Goal: Task Accomplishment & Management: Manage account settings

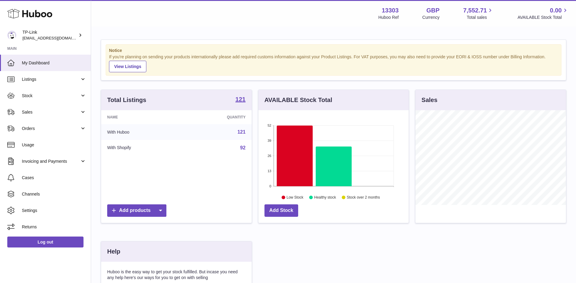
scroll to position [95, 150]
click at [63, 107] on link "Sales" at bounding box center [45, 112] width 91 height 16
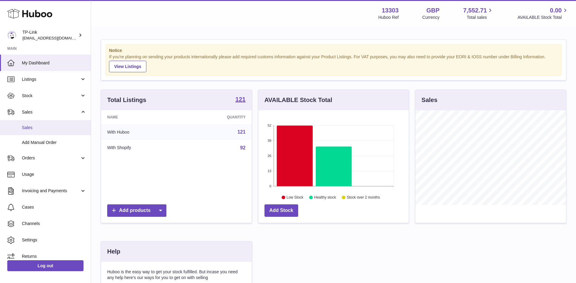
click at [51, 129] on span "Sales" at bounding box center [54, 128] width 64 height 6
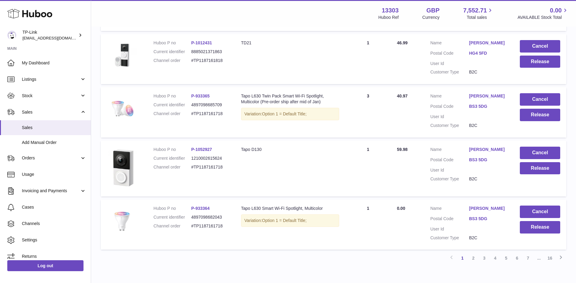
scroll to position [483, 0]
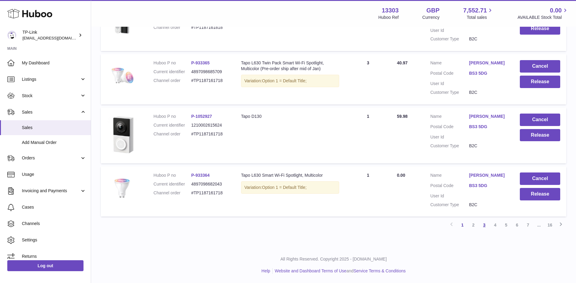
click at [484, 225] on link "3" at bounding box center [484, 224] width 11 height 11
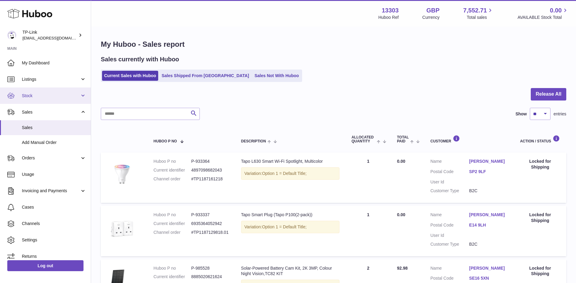
click at [37, 91] on link "Stock" at bounding box center [45, 95] width 91 height 16
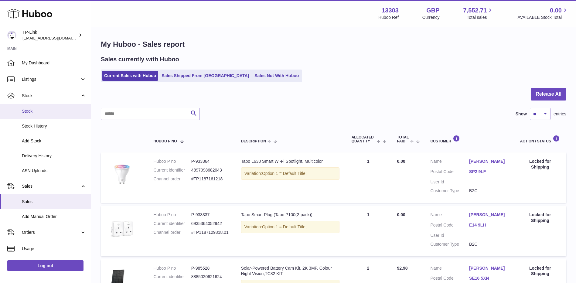
click at [43, 111] on span "Stock" at bounding box center [54, 111] width 64 height 6
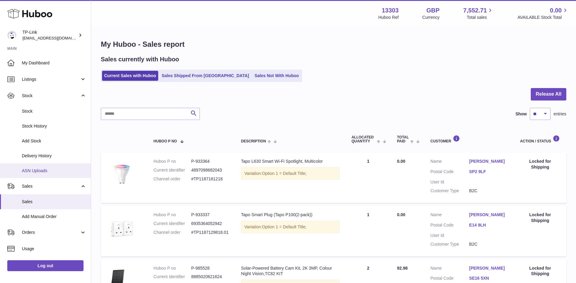
click at [46, 166] on link "ASN Uploads" at bounding box center [45, 170] width 91 height 15
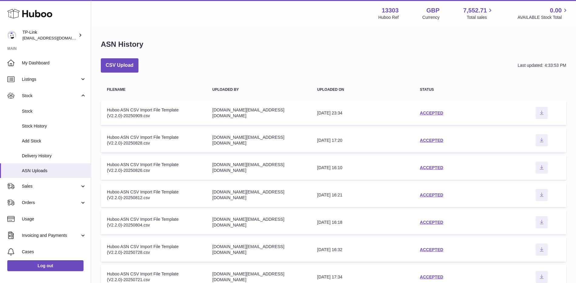
click at [471, 28] on div "ASN History CSV Upload Last updated: 4:33:53 PM Filename Uploaded by Uploaded o…" at bounding box center [333, 206] width 485 height 359
click at [288, 276] on div "purchase.uk@tp-link.com" at bounding box center [258, 277] width 93 height 12
click at [467, 67] on div "CSV Upload Last updated: 4:33:53 PM" at bounding box center [333, 65] width 465 height 14
click at [46, 186] on span "Sales" at bounding box center [51, 186] width 58 height 6
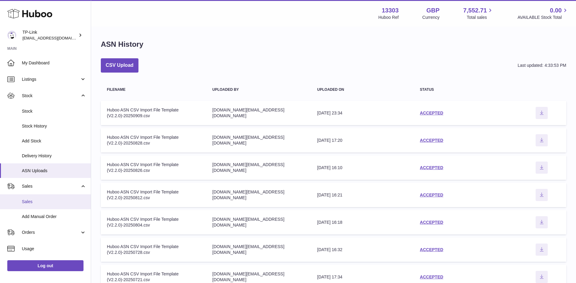
click at [43, 202] on span "Sales" at bounding box center [54, 202] width 64 height 6
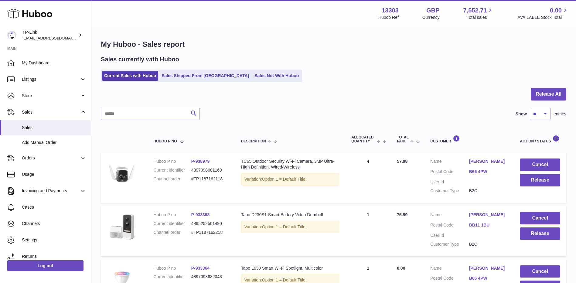
click at [251, 117] on div "Search Show ** ** ** *** entries" at bounding box center [333, 114] width 465 height 12
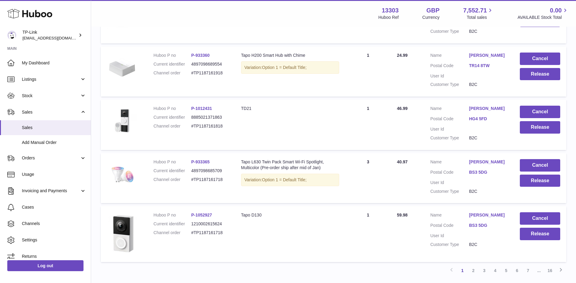
scroll to position [483, 0]
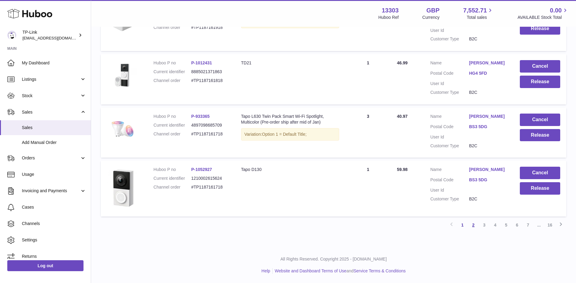
click at [472, 223] on link "2" at bounding box center [473, 224] width 11 height 11
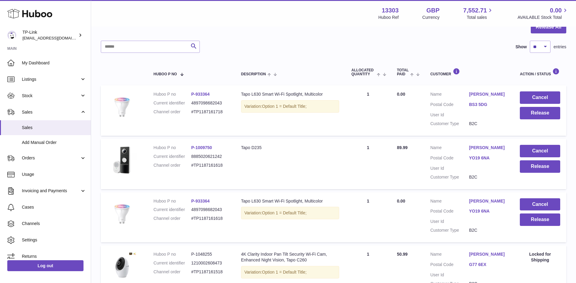
scroll to position [27, 0]
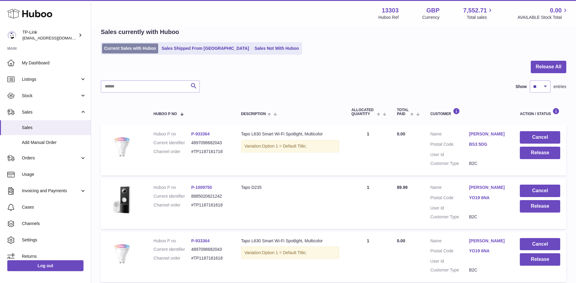
click at [134, 47] on link "Current Sales with Huboo" at bounding box center [130, 48] width 56 height 10
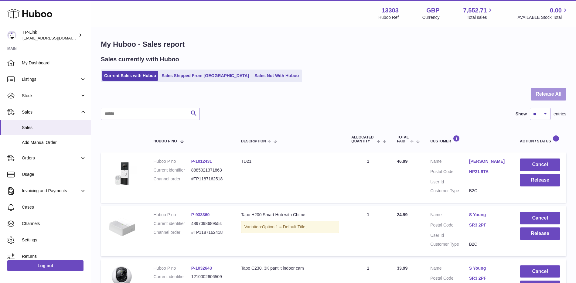
click at [552, 94] on button "Release All" at bounding box center [549, 94] width 36 height 12
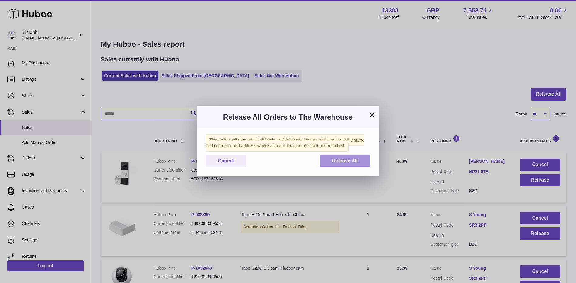
click at [352, 162] on span "Release All" at bounding box center [345, 160] width 26 height 5
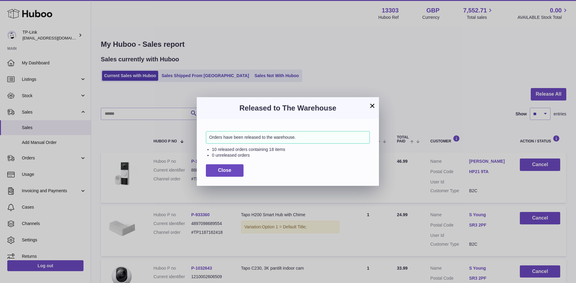
click at [372, 105] on button "×" at bounding box center [372, 105] width 7 height 7
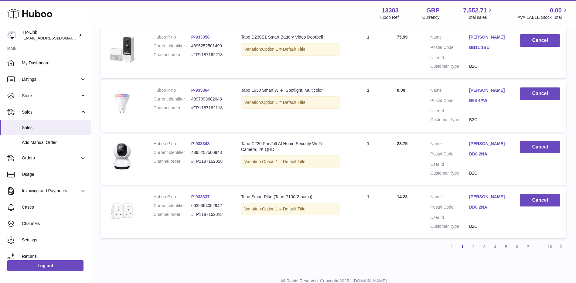
scroll to position [478, 0]
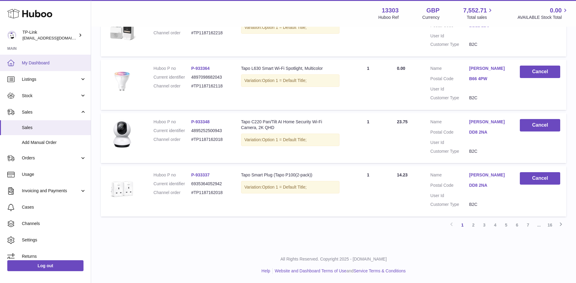
click at [36, 64] on span "My Dashboard" at bounding box center [54, 63] width 64 height 6
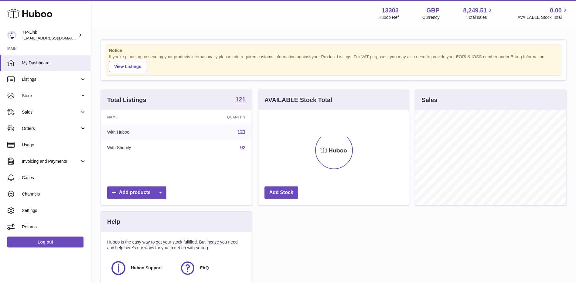
scroll to position [95, 150]
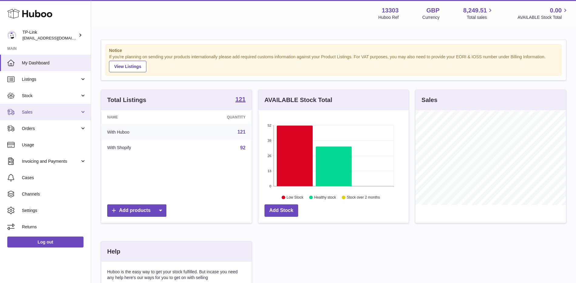
click at [47, 111] on span "Sales" at bounding box center [51, 112] width 58 height 6
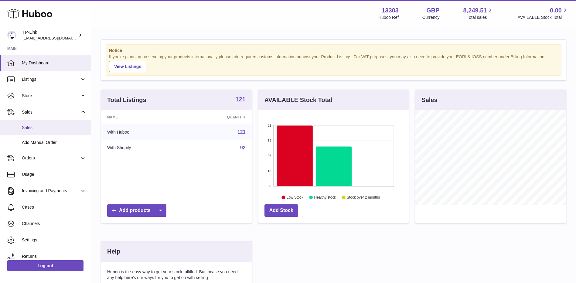
click at [47, 128] on span "Sales" at bounding box center [54, 128] width 64 height 6
